Goal: Task Accomplishment & Management: Manage account settings

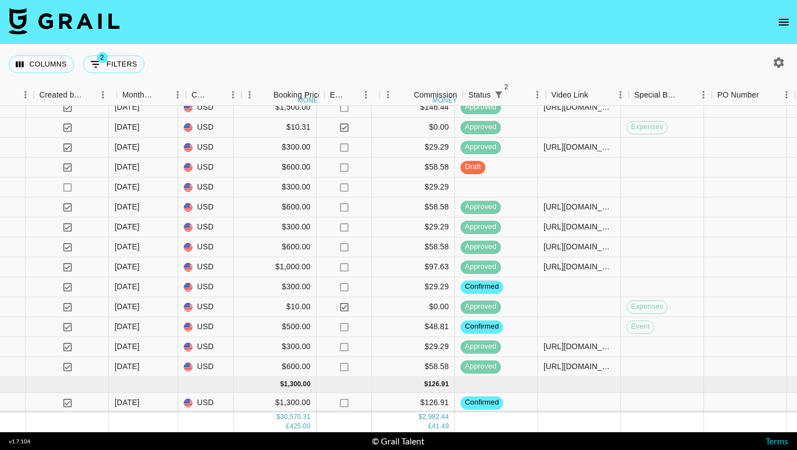
scroll to position [873, 681]
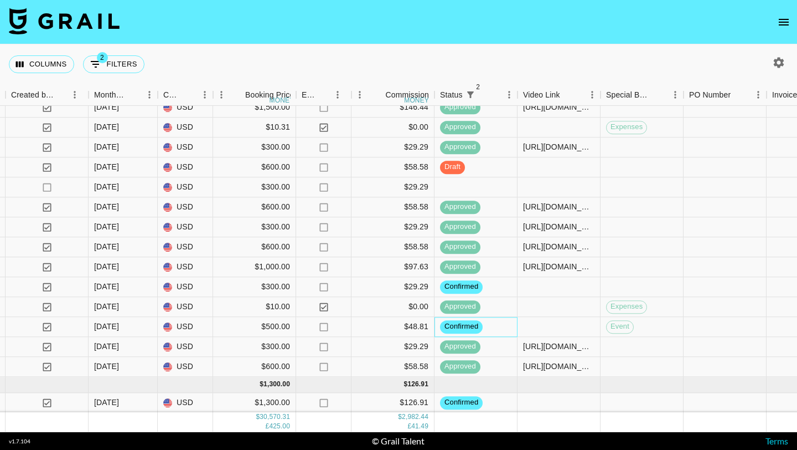
click at [487, 329] on div "confirmed" at bounding box center [476, 327] width 83 height 20
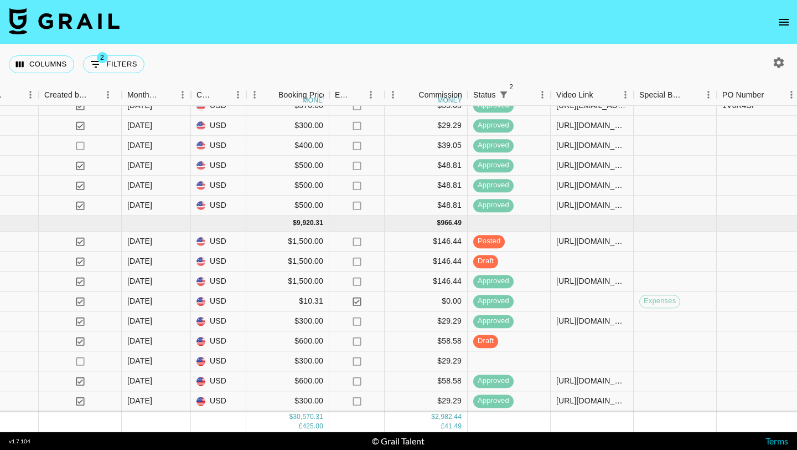
scroll to position [683, 648]
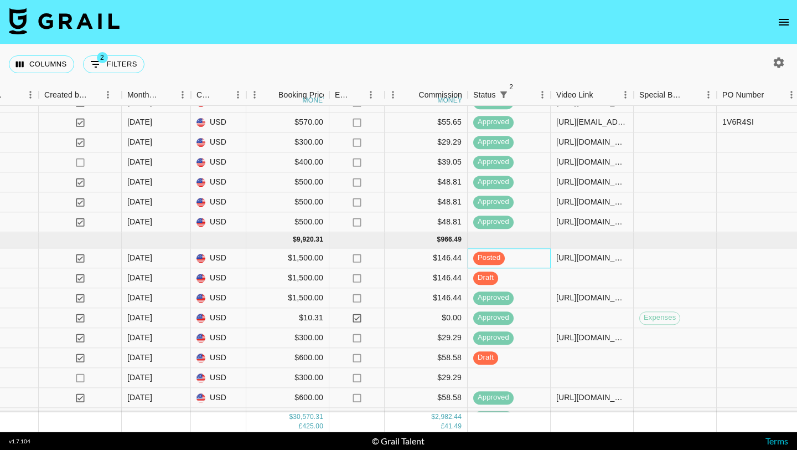
click at [521, 257] on div "posted" at bounding box center [509, 258] width 83 height 20
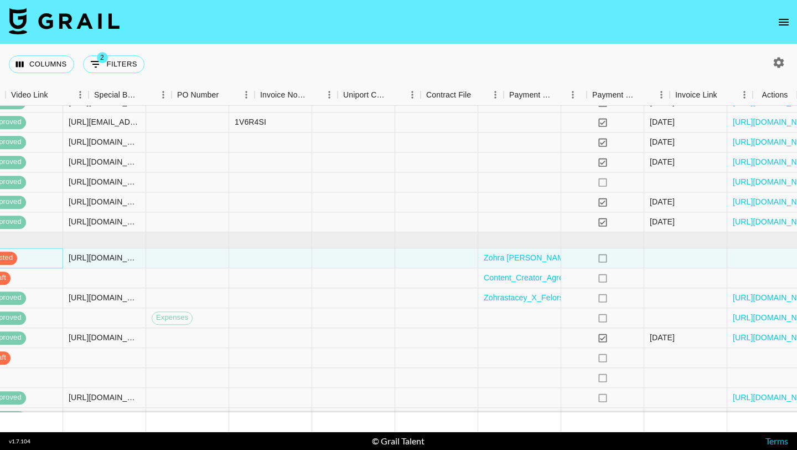
scroll to position [683, 1193]
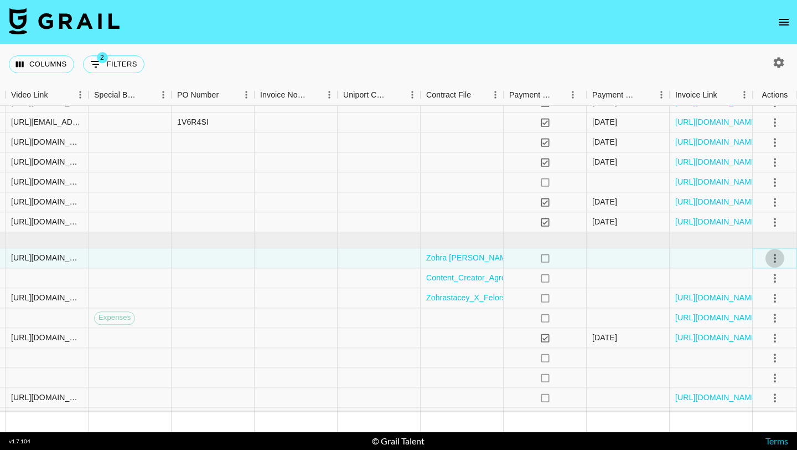
click at [779, 256] on icon "select merge strategy" at bounding box center [775, 257] width 13 height 13
click at [765, 362] on div "Approve" at bounding box center [751, 361] width 34 height 13
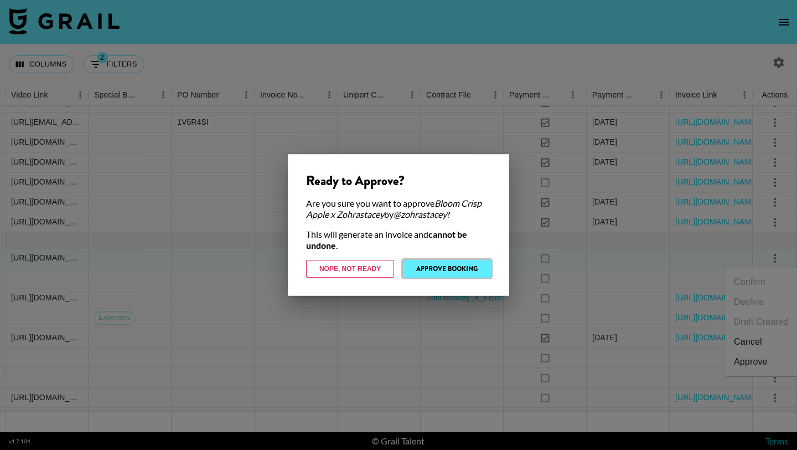
click at [464, 267] on button "Approve Booking" at bounding box center [447, 269] width 88 height 18
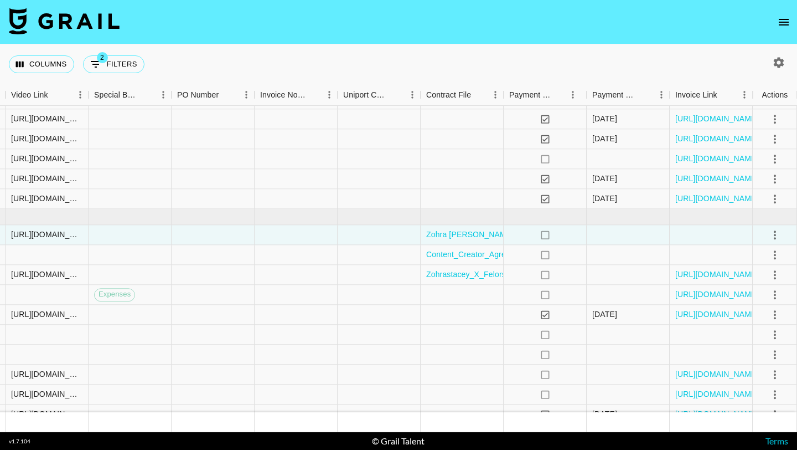
scroll to position [683, 1193]
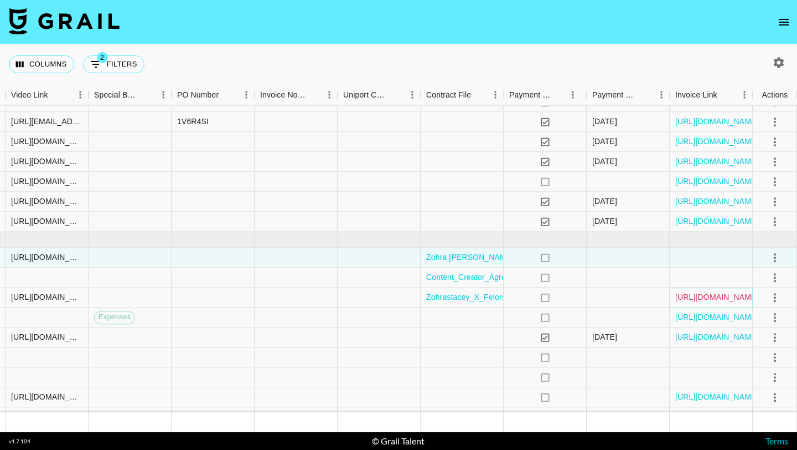
click at [701, 299] on link "[URL][DOMAIN_NAME]" at bounding box center [717, 297] width 84 height 11
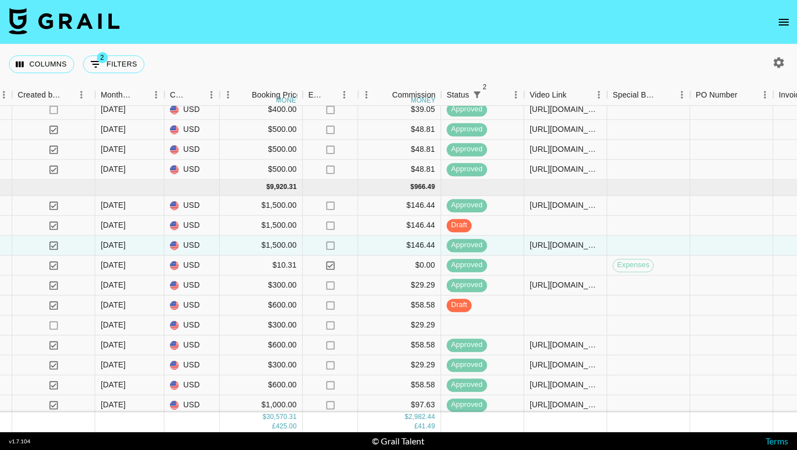
scroll to position [734, 674]
click at [783, 27] on icon "open drawer" at bounding box center [783, 22] width 13 height 13
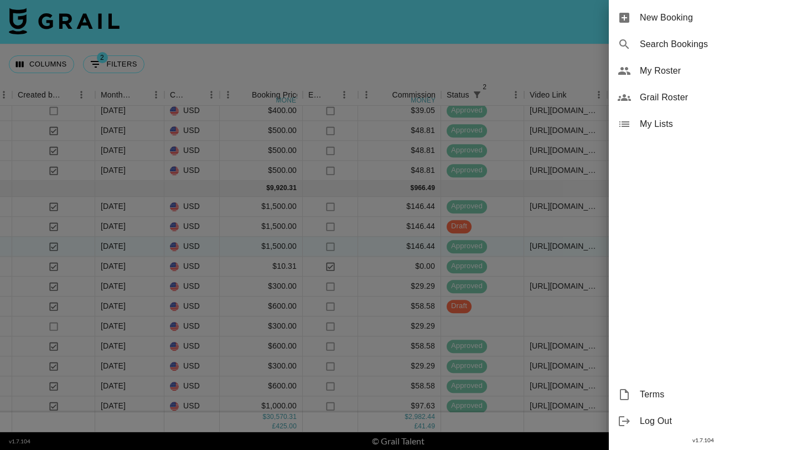
click at [675, 75] on span "My Roster" at bounding box center [714, 70] width 148 height 13
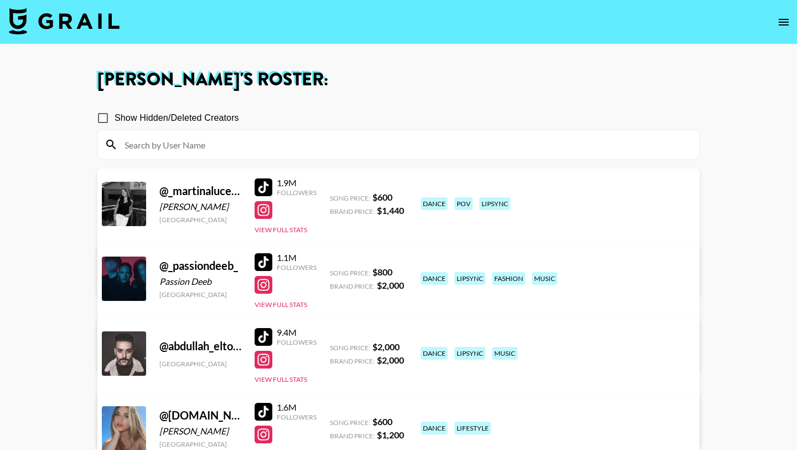
click at [367, 148] on input at bounding box center [405, 145] width 575 height 18
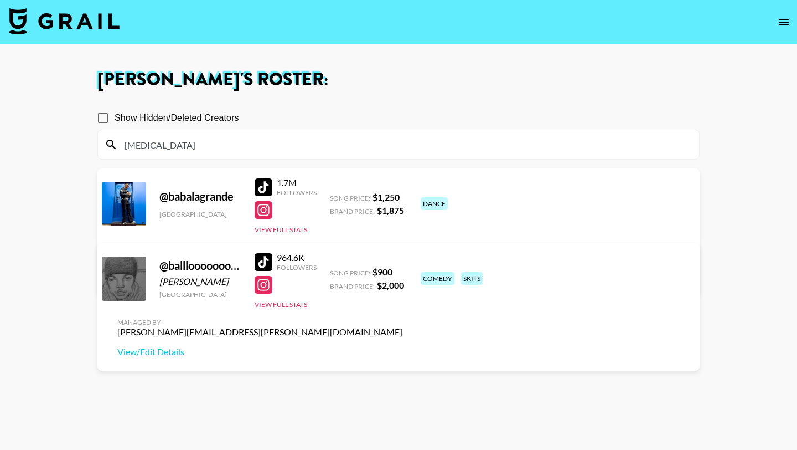
type input "[MEDICAL_DATA]"
click at [262, 267] on div at bounding box center [264, 262] width 18 height 18
click at [56, 24] on img at bounding box center [64, 21] width 111 height 27
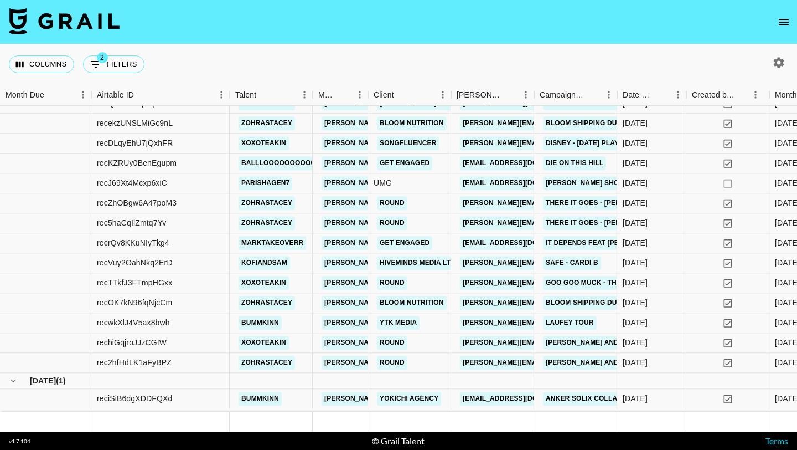
scroll to position [873, 0]
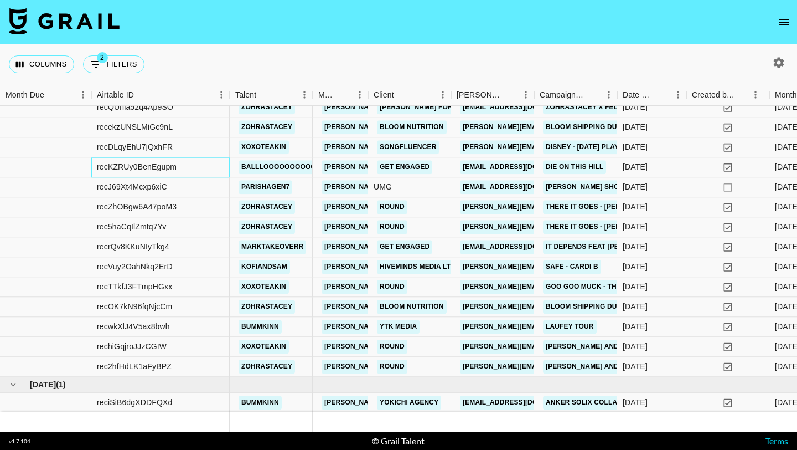
click at [217, 167] on div "recKZRUy0BenEgupm" at bounding box center [160, 167] width 138 height 20
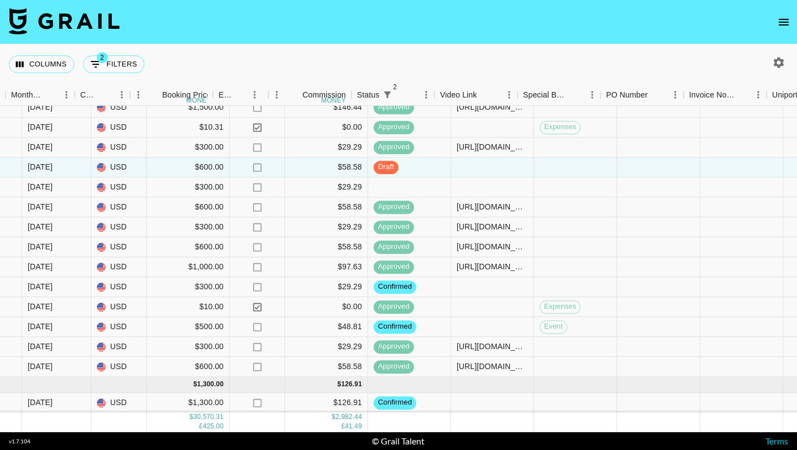
scroll to position [873, 764]
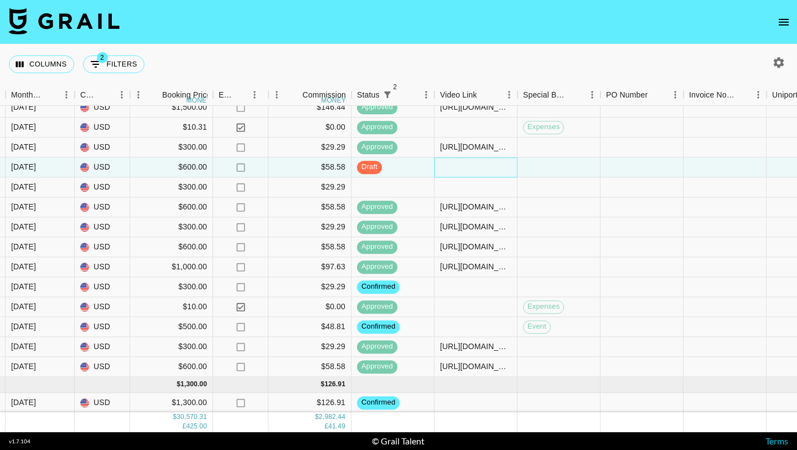
click at [448, 165] on div at bounding box center [476, 167] width 83 height 20
type input "[URL][DOMAIN_NAME]"
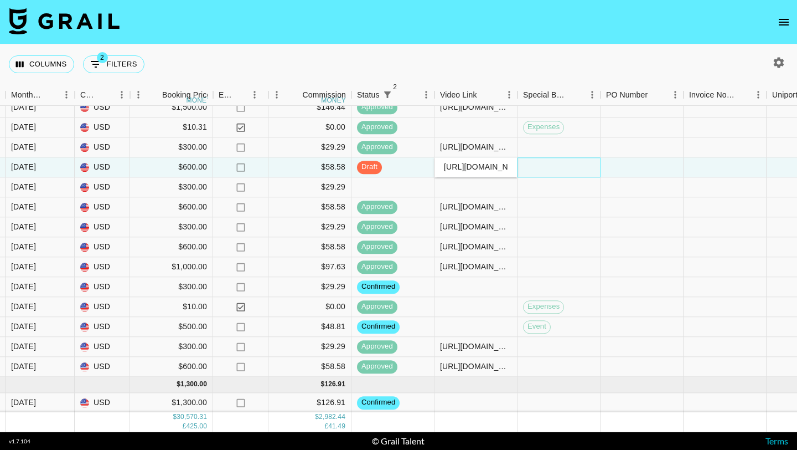
click at [535, 166] on div at bounding box center [559, 167] width 83 height 20
click at [408, 166] on div "posted" at bounding box center [393, 167] width 83 height 20
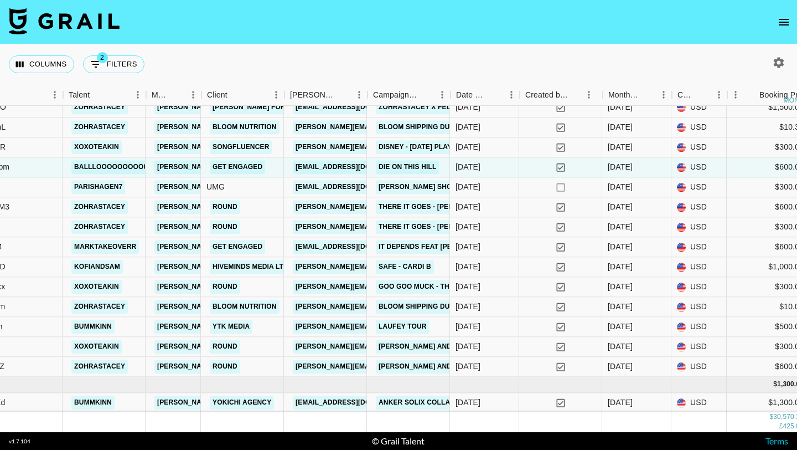
scroll to position [873, 167]
click at [528, 162] on div "yes" at bounding box center [561, 167] width 83 height 20
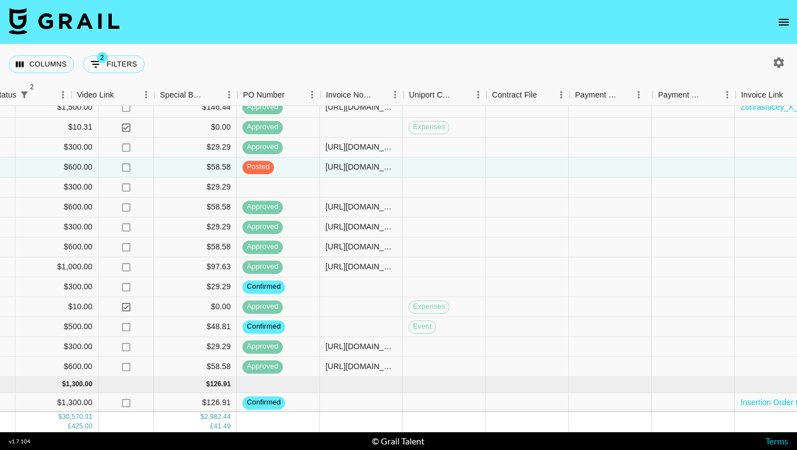
scroll to position [873, 1193]
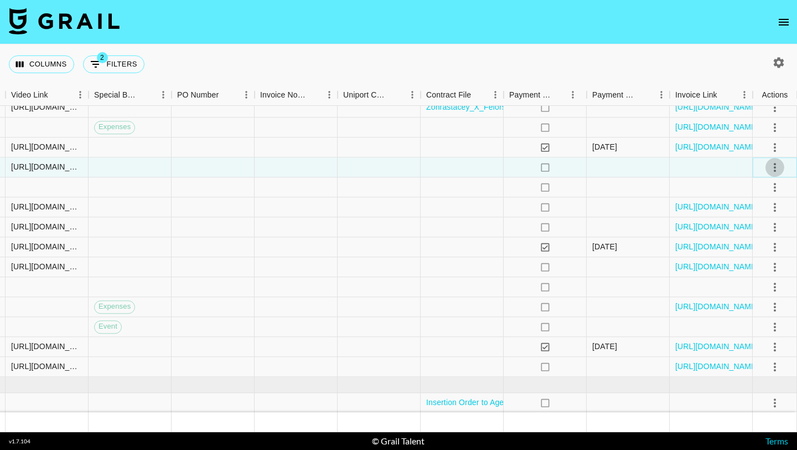
click at [772, 171] on icon "select merge strategy" at bounding box center [775, 167] width 13 height 13
click at [749, 276] on div "Approve" at bounding box center [751, 270] width 34 height 13
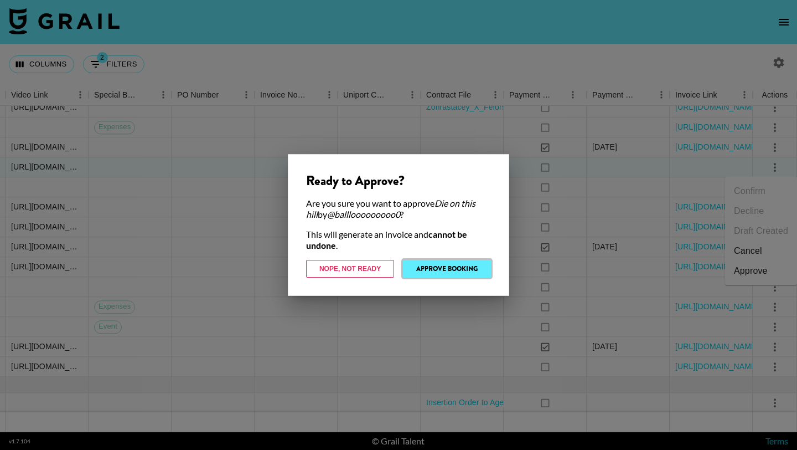
click at [453, 265] on button "Approve Booking" at bounding box center [447, 269] width 88 height 18
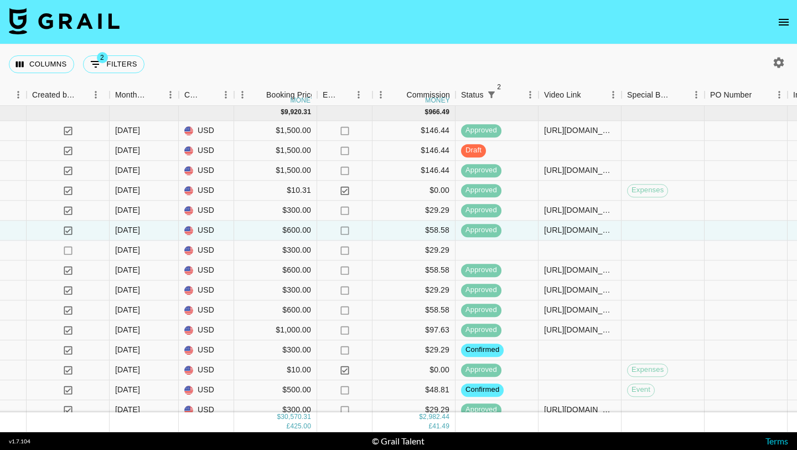
scroll to position [836, 660]
